Goal: Information Seeking & Learning: Learn about a topic

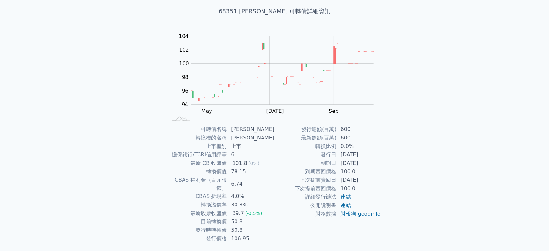
scroll to position [50, 0]
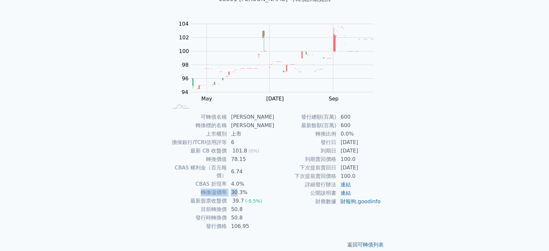
drag, startPoint x: 203, startPoint y: 182, endPoint x: 239, endPoint y: 183, distance: 35.5
click at [239, 188] on tr "轉換溢價率 30.3%" at bounding box center [221, 192] width 107 height 8
click at [273, 180] on td "4.0%" at bounding box center [250, 184] width 47 height 8
drag, startPoint x: 256, startPoint y: 200, endPoint x: 196, endPoint y: 199, distance: 60.2
click at [196, 205] on tr "目前轉換價 50.8" at bounding box center [221, 209] width 107 height 8
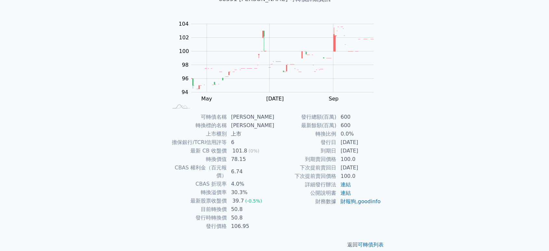
click at [308, 205] on td "財務數據" at bounding box center [306, 201] width 62 height 8
click at [436, 108] on div "可轉債列表 財務數據 可轉債列表 財務數據 登入／註冊 登入／註冊 可轉債列表 › 68351 圓裕一 68351 圓裕一 可轉債詳細資訊 Zoom Out …" at bounding box center [274, 104] width 549 height 309
drag, startPoint x: 204, startPoint y: 201, endPoint x: 252, endPoint y: 201, distance: 47.5
click at [252, 205] on tr "目前轉換價 50.8" at bounding box center [221, 209] width 107 height 8
click at [268, 214] on td "50.8" at bounding box center [250, 218] width 47 height 8
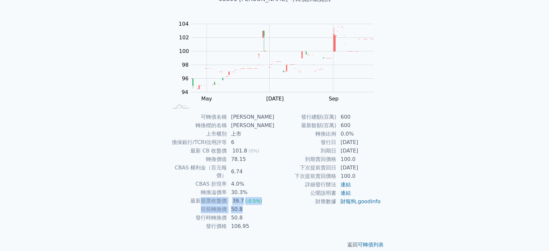
drag, startPoint x: 246, startPoint y: 202, endPoint x: 206, endPoint y: 195, distance: 41.2
click at [206, 195] on tbody "可轉債名稱 圓裕一 轉換標的名稱 圓裕 上市櫃別 上市 擔保銀行/TCRI信用評等 6 最新 CB 收盤價 101.8 (0%) 轉換價值 78.15 CBA…" at bounding box center [221, 172] width 107 height 118
click at [263, 180] on td "4.0%" at bounding box center [250, 184] width 47 height 8
drag, startPoint x: 250, startPoint y: 210, endPoint x: 198, endPoint y: 205, distance: 52.6
click at [198, 205] on tbody "可轉債名稱 圓裕一 轉換標的名稱 圓裕 上市櫃別 上市 擔保銀行/TCRI信用評等 6 最新 CB 收盤價 101.8 (0%) 轉換價值 78.15 CBA…" at bounding box center [221, 172] width 107 height 118
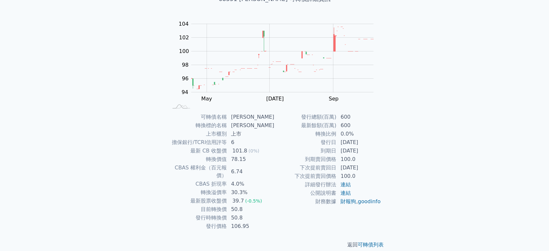
click at [241, 158] on td "78.15" at bounding box center [250, 159] width 47 height 8
drag, startPoint x: 199, startPoint y: 211, endPoint x: 250, endPoint y: 212, distance: 50.4
click at [250, 214] on tr "發行時轉換價 50.8" at bounding box center [221, 218] width 107 height 8
copy tr "發行時轉換價 50.8"
click at [252, 163] on td "78.15" at bounding box center [250, 159] width 47 height 8
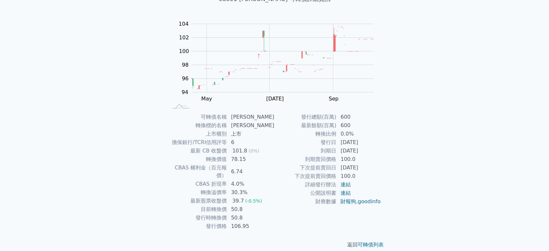
click at [379, 131] on td "0.0%" at bounding box center [359, 134] width 45 height 8
drag, startPoint x: 333, startPoint y: 141, endPoint x: 372, endPoint y: 145, distance: 38.9
click at [372, 145] on tr "發行日 2024-11-01" at bounding box center [328, 142] width 107 height 8
click at [404, 149] on div "可轉債列表 財務數據 可轉債列表 財務數據 登入／註冊 登入／註冊 可轉債列表 › 68351 圓裕一 68351 圓裕一 可轉債詳細資訊 Zoom Out …" at bounding box center [274, 104] width 549 height 309
